Goal: Task Accomplishment & Management: Use online tool/utility

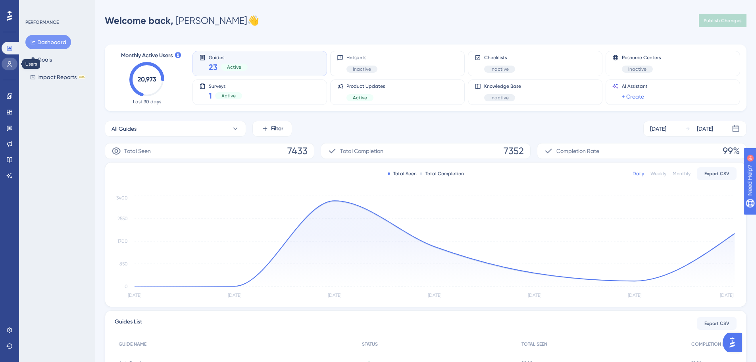
click at [8, 64] on icon at bounding box center [9, 64] width 6 height 6
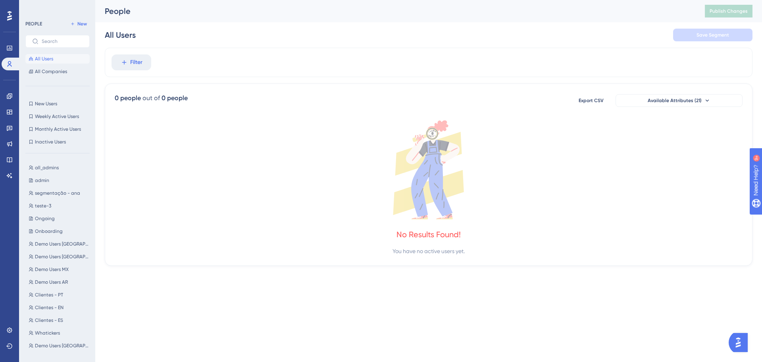
click at [61, 56] on button "All Users" at bounding box center [57, 59] width 64 height 10
click at [61, 70] on span "All Companies" at bounding box center [51, 71] width 32 height 6
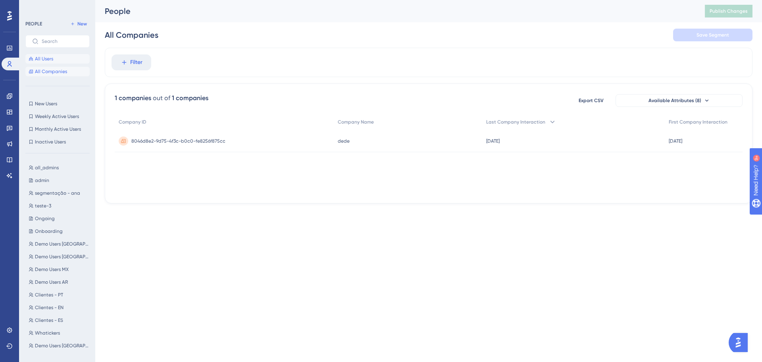
click at [56, 59] on button "All Users" at bounding box center [57, 59] width 64 height 10
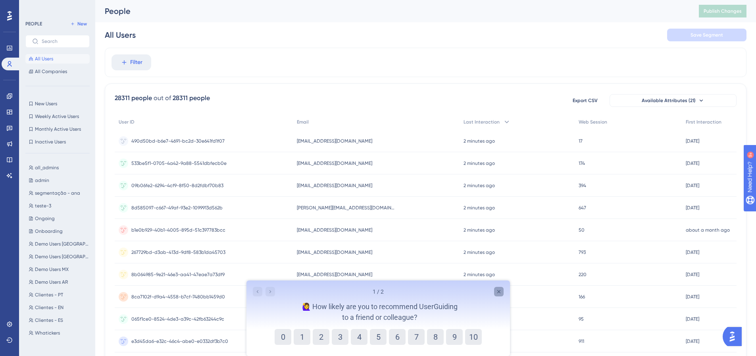
click at [498, 290] on icon "Close survey" at bounding box center [498, 291] width 6 height 6
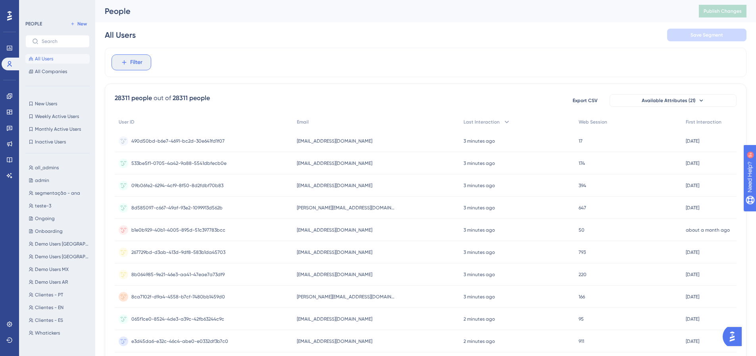
click at [132, 66] on span "Filter" at bounding box center [136, 63] width 12 height 10
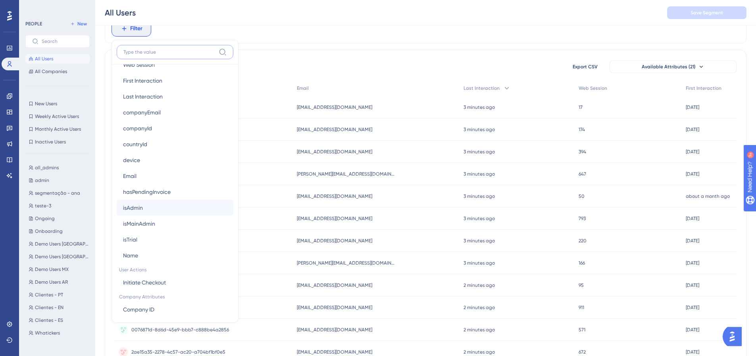
scroll to position [437, 0]
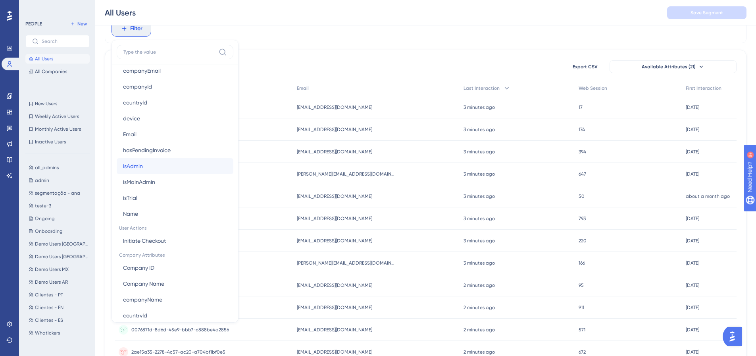
click at [188, 169] on button "isAdmin isAdmin" at bounding box center [175, 166] width 117 height 16
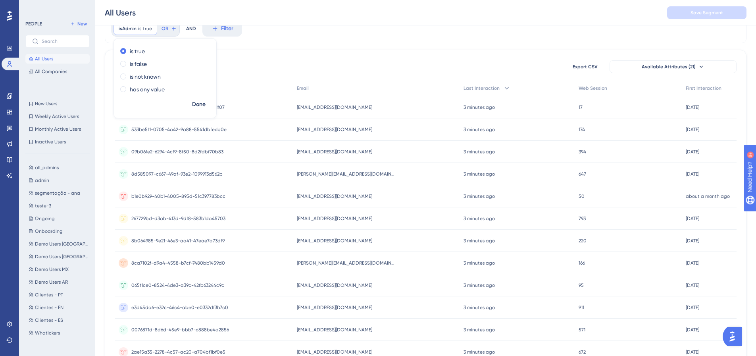
scroll to position [0, 0]
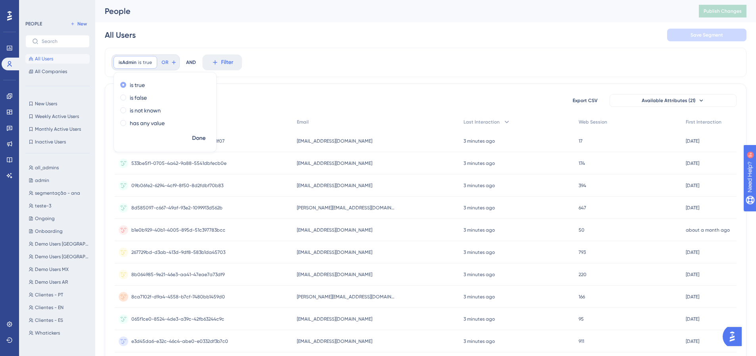
click at [139, 88] on label "is true" at bounding box center [137, 85] width 15 height 10
click at [142, 97] on label "is false" at bounding box center [138, 98] width 17 height 10
click at [200, 137] on span "Done" at bounding box center [198, 138] width 13 height 10
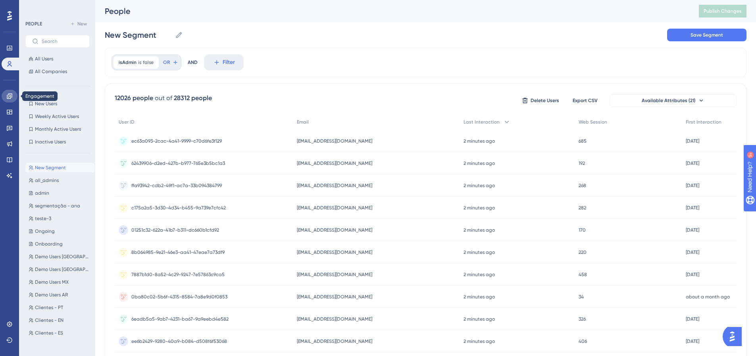
click at [12, 96] on icon at bounding box center [9, 96] width 6 height 6
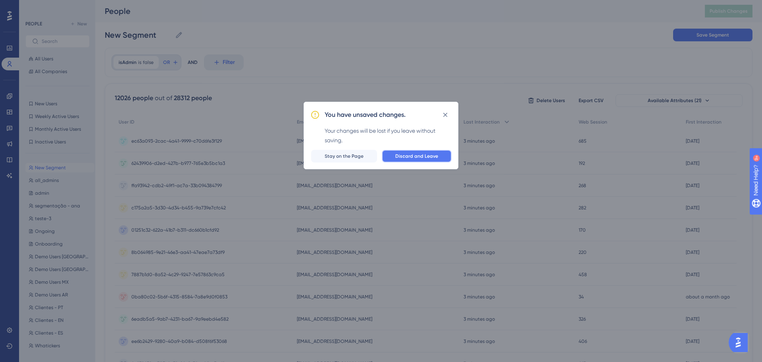
click at [405, 154] on span "Discard and Leave" at bounding box center [416, 156] width 43 height 6
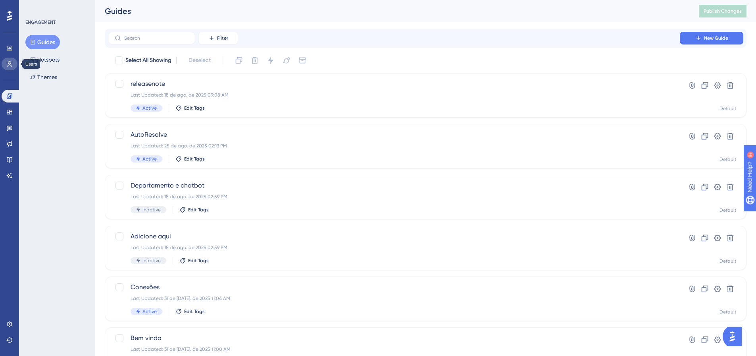
click at [5, 61] on link at bounding box center [10, 64] width 16 height 13
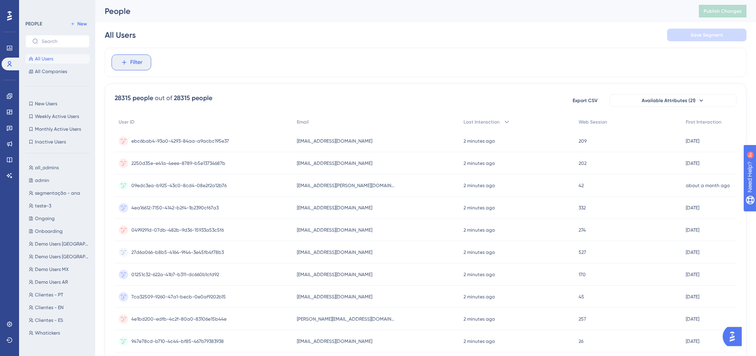
click at [126, 57] on button "Filter" at bounding box center [132, 62] width 40 height 16
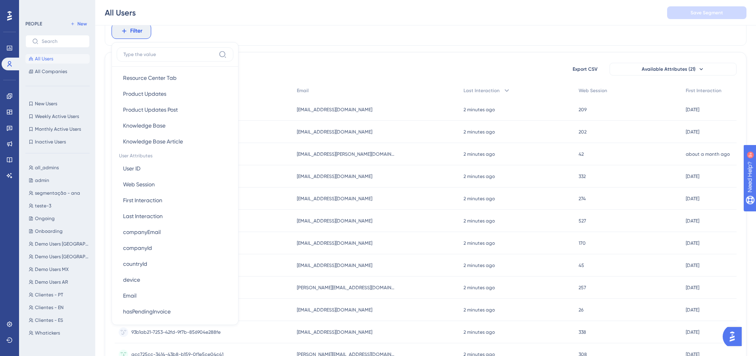
scroll to position [318, 0]
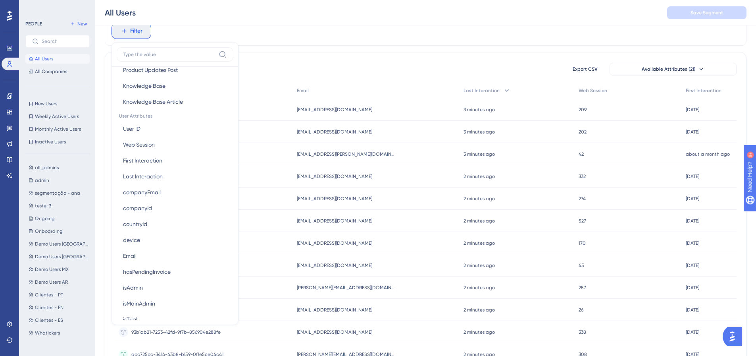
click at [282, 40] on div "Filter Browser Attributes Language Language Browser Browser Device Device Opera…" at bounding box center [426, 30] width 642 height 29
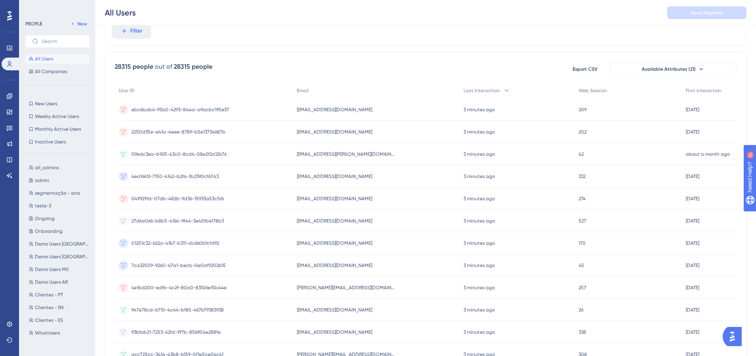
click at [253, 34] on div "Filter" at bounding box center [426, 30] width 642 height 29
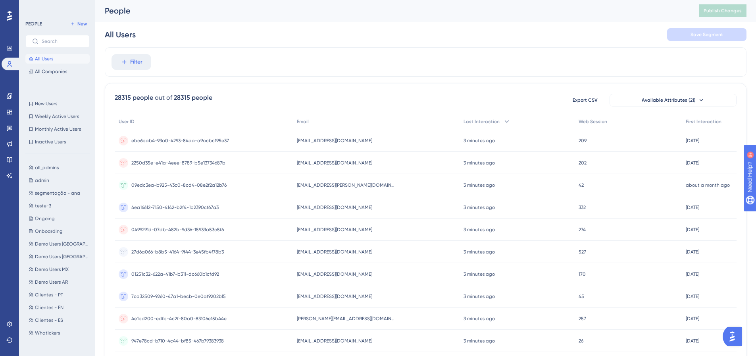
scroll to position [0, 0]
click at [589, 99] on span "Export CSV" at bounding box center [585, 100] width 25 height 6
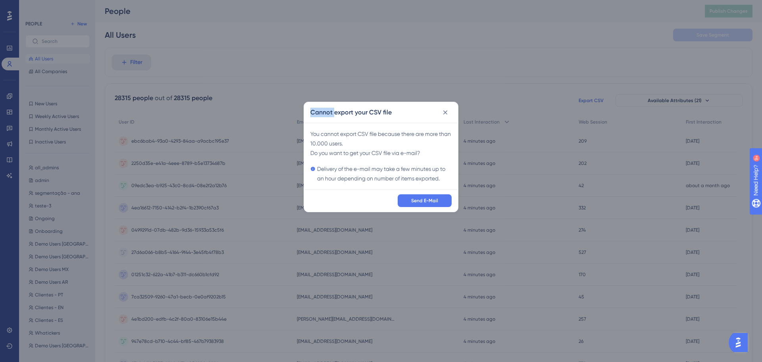
click at [589, 99] on div "Cannot export your CSV file You cannot export CSV file because there are more t…" at bounding box center [381, 181] width 762 height 362
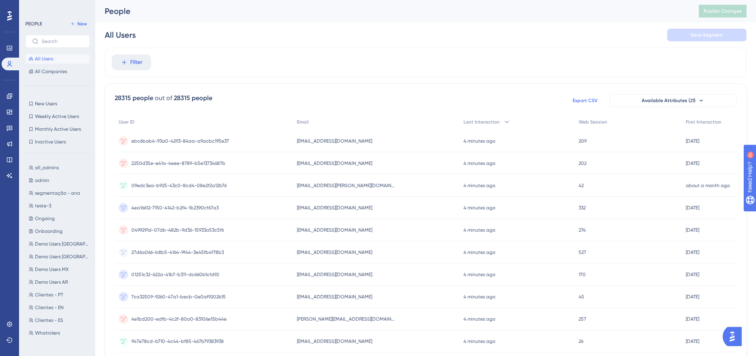
drag, startPoint x: 589, startPoint y: 99, endPoint x: 555, endPoint y: 53, distance: 57.9
click at [555, 53] on div "Filter 28315 people out of 28315 people Export CSV Available Attributes (21) Us…" at bounding box center [426, 329] width 642 height 562
click at [388, 91] on div "28315 people out of 28315 people Export CSV Available Attributes (21) User ID E…" at bounding box center [426, 346] width 642 height 526
